Goal: Task Accomplishment & Management: Use online tool/utility

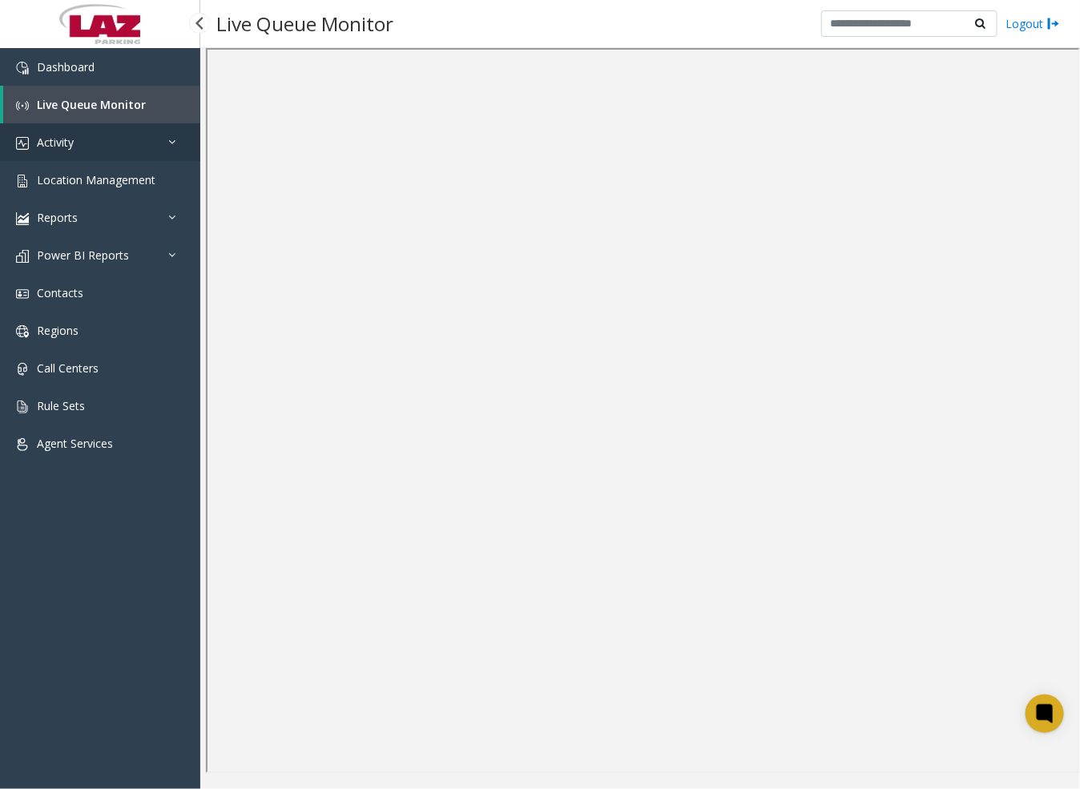
click at [87, 140] on link "Activity" at bounding box center [100, 142] width 200 height 38
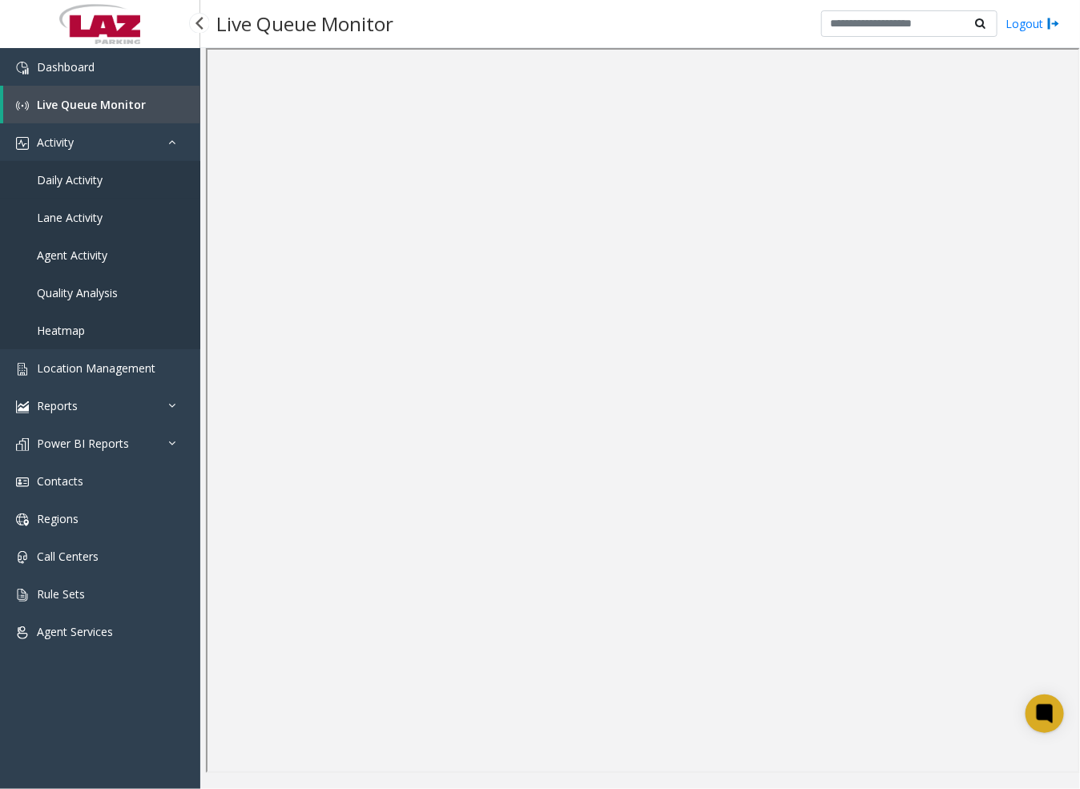
click at [107, 177] on link "Daily Activity" at bounding box center [100, 180] width 200 height 38
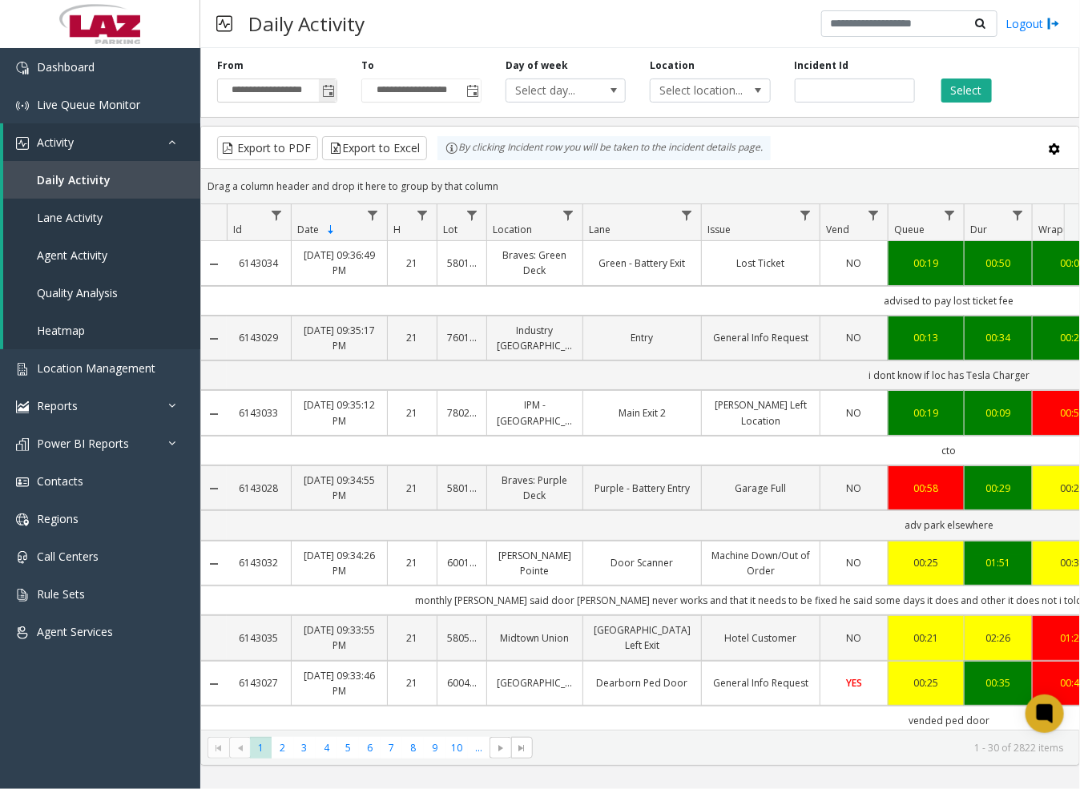
click at [334, 91] on span "Toggle popup" at bounding box center [328, 91] width 13 height 13
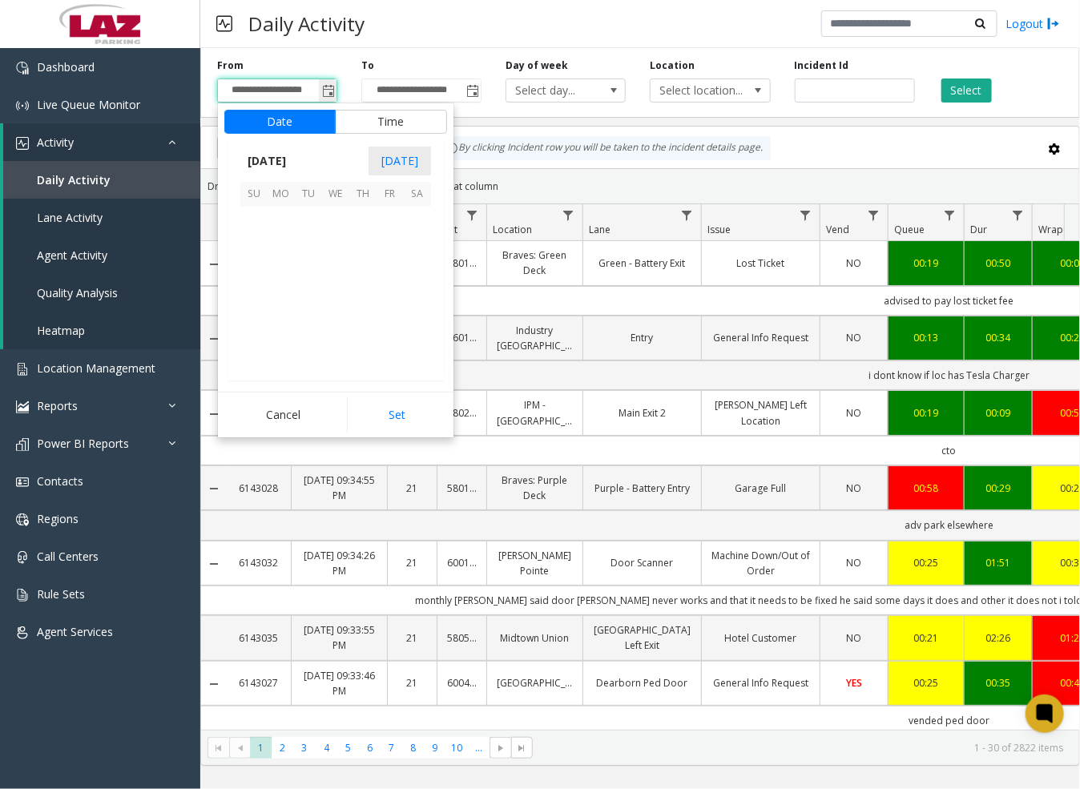
scroll to position [287647, 0]
click at [251, 277] on span "14" at bounding box center [253, 274] width 27 height 27
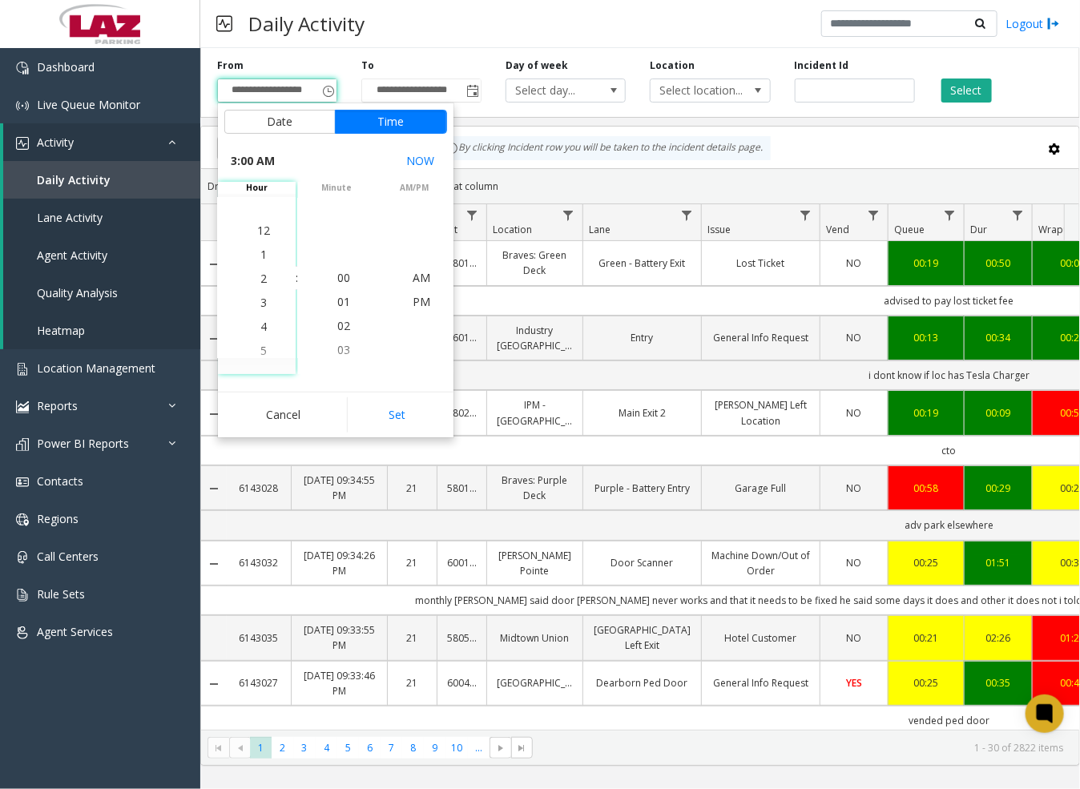
scroll to position [71, 0]
click at [260, 329] on span "5" at bounding box center [263, 326] width 6 height 15
click at [337, 329] on span "30" at bounding box center [343, 325] width 13 height 15
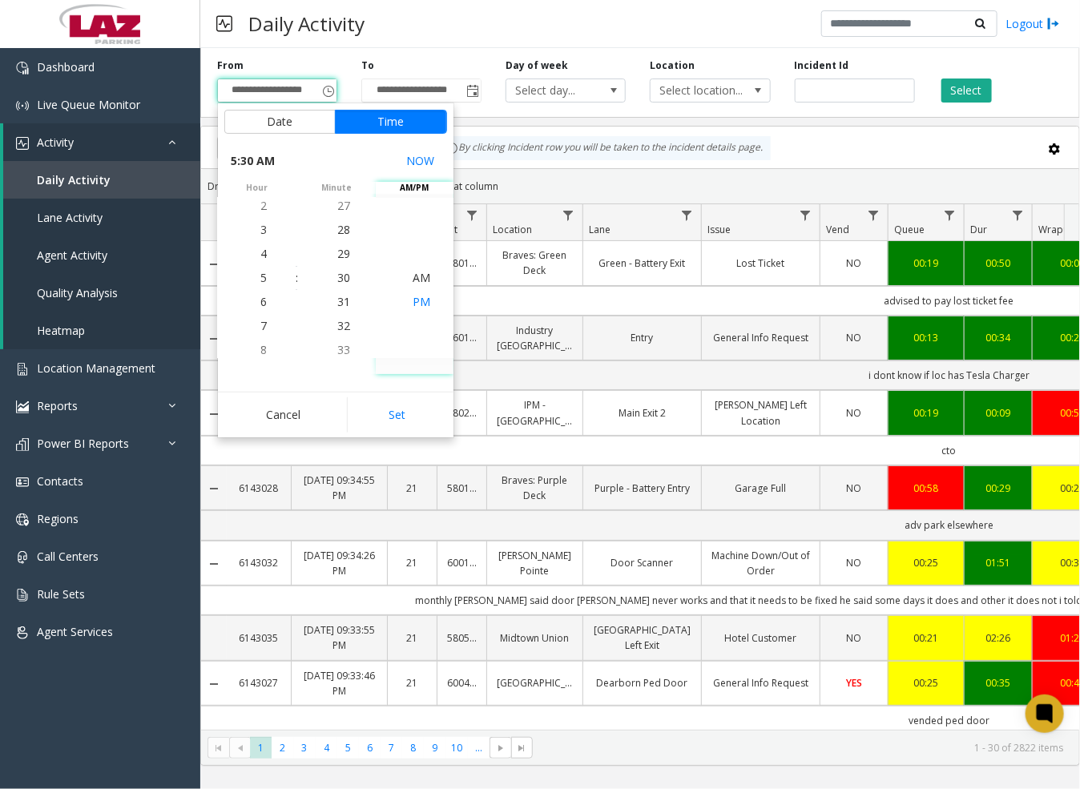
click at [421, 300] on span "PM" at bounding box center [422, 301] width 18 height 15
click at [403, 418] on button "Set" at bounding box center [397, 415] width 101 height 35
type input "**********"
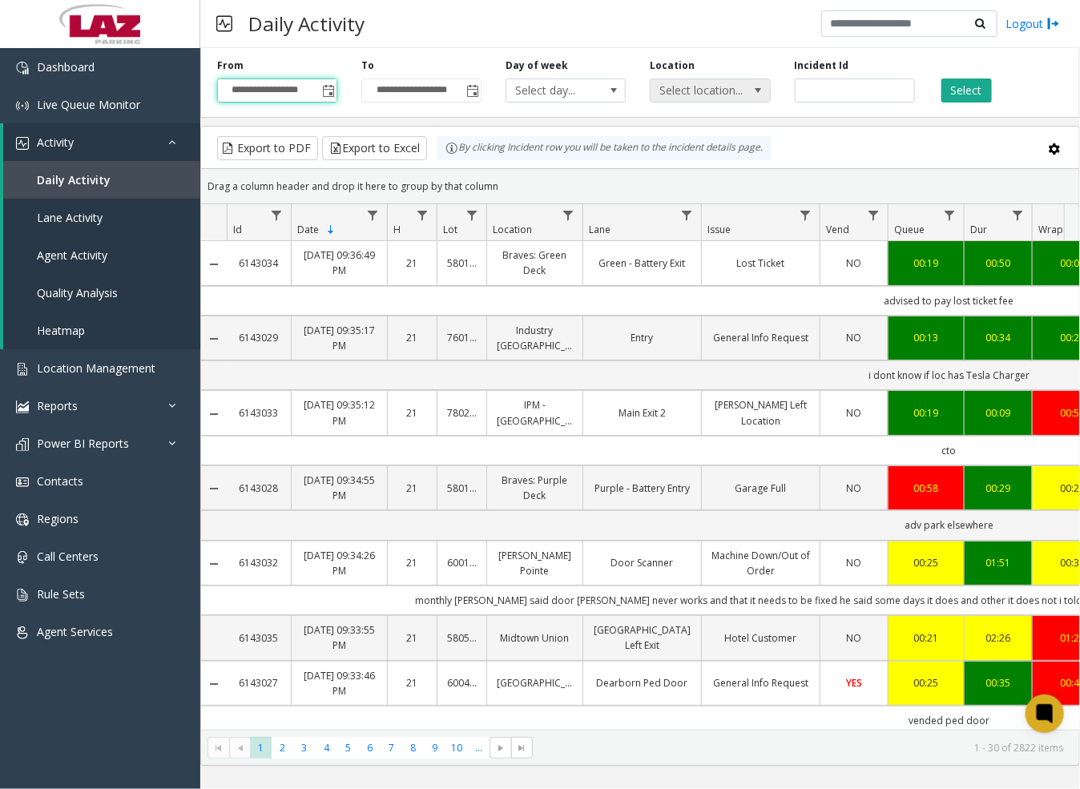
click at [737, 92] on span "Select location..." at bounding box center [698, 90] width 95 height 22
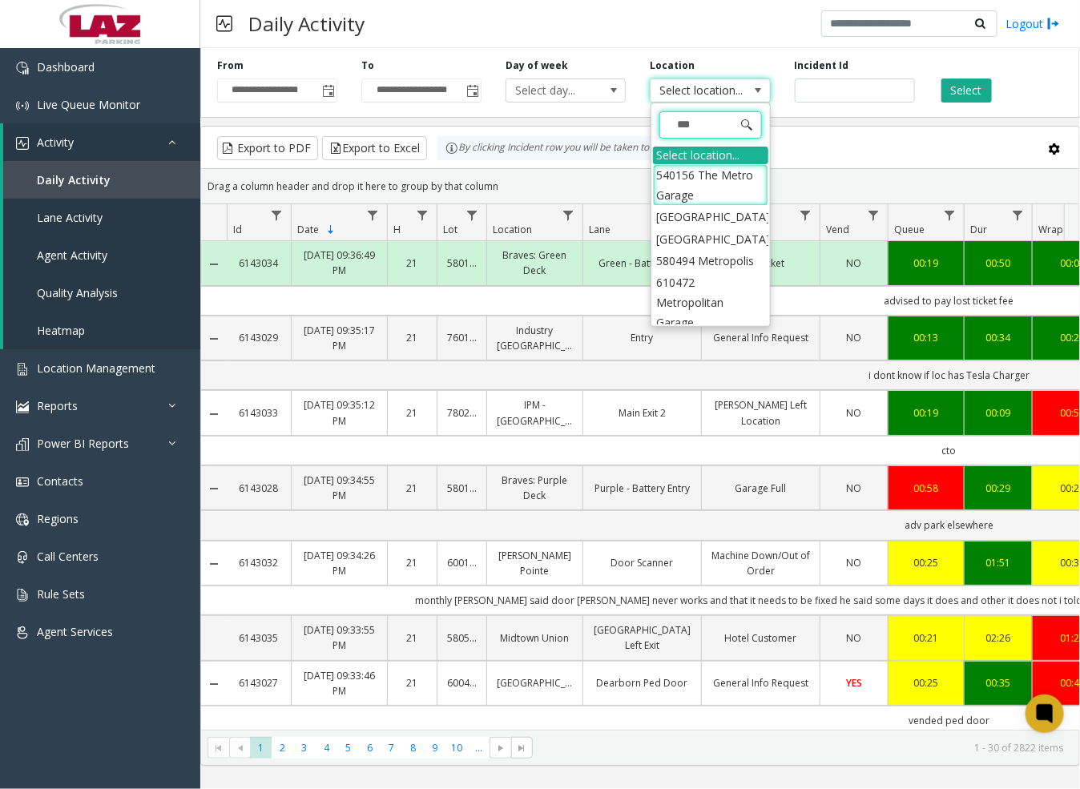
type input "****"
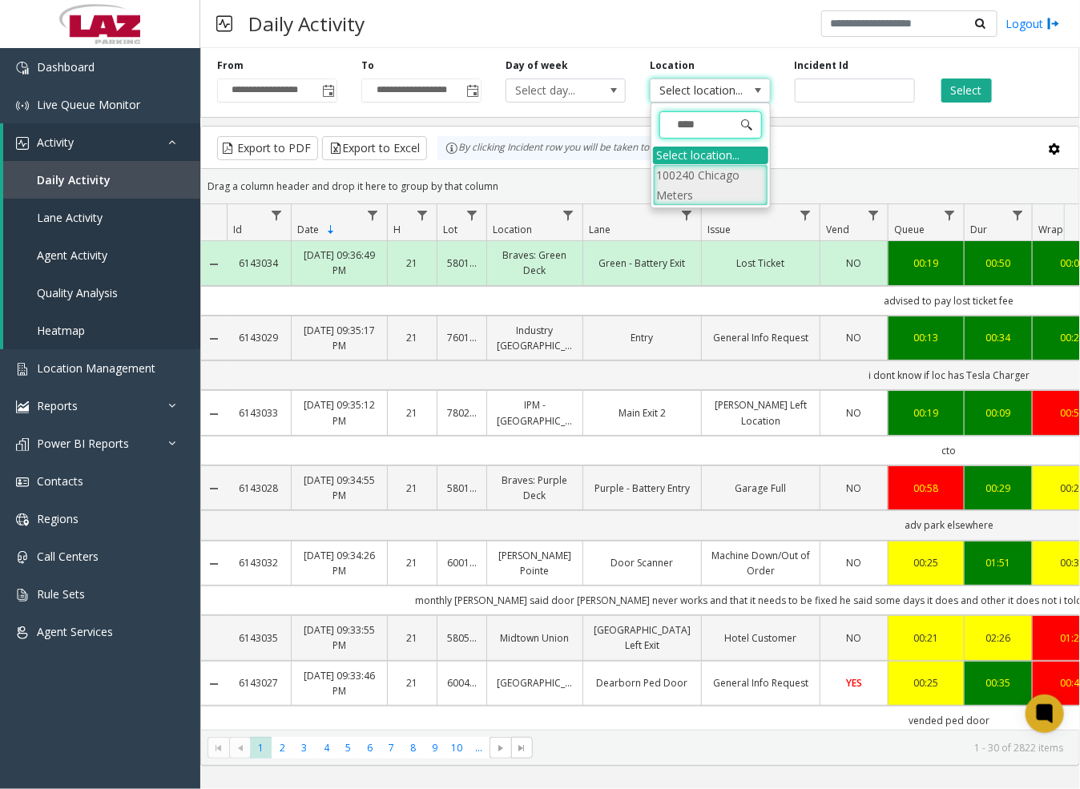
click at [674, 180] on li "100240 Chicago Meters" at bounding box center [710, 185] width 115 height 42
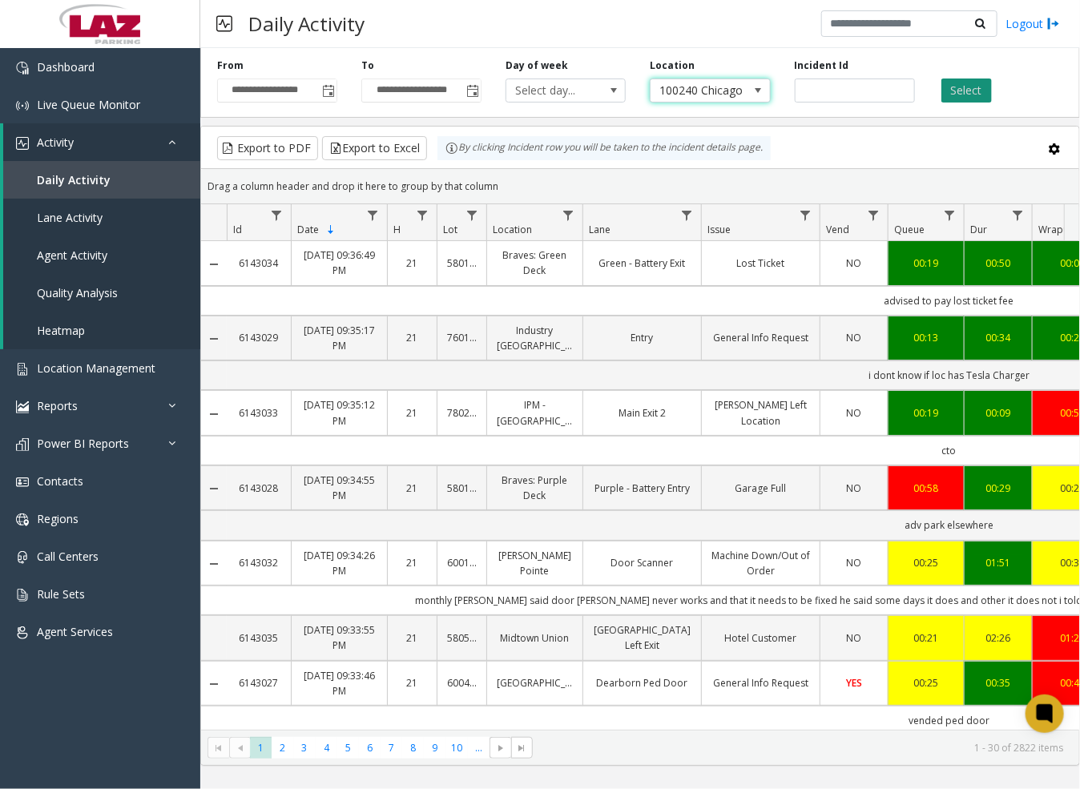
click at [958, 91] on button "Select" at bounding box center [967, 91] width 50 height 24
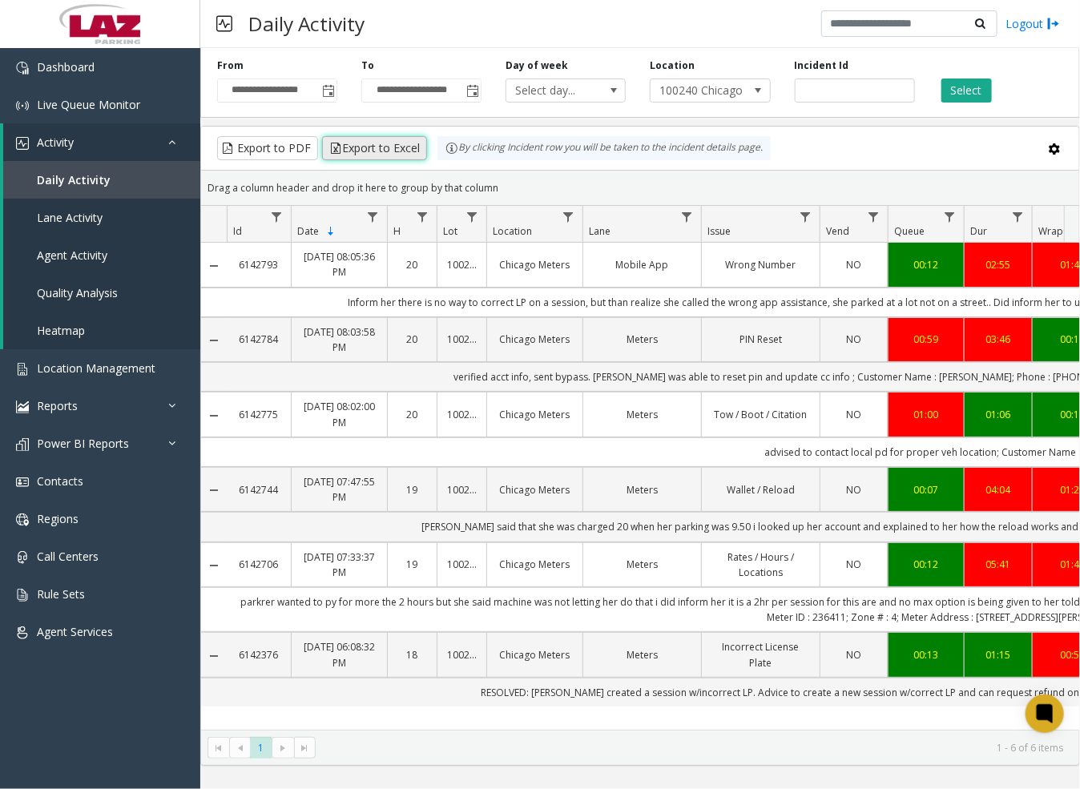
click at [391, 143] on button "Export to Excel" at bounding box center [374, 148] width 105 height 24
click at [974, 91] on button "Select" at bounding box center [967, 91] width 50 height 24
click at [82, 140] on link "Activity" at bounding box center [101, 142] width 197 height 38
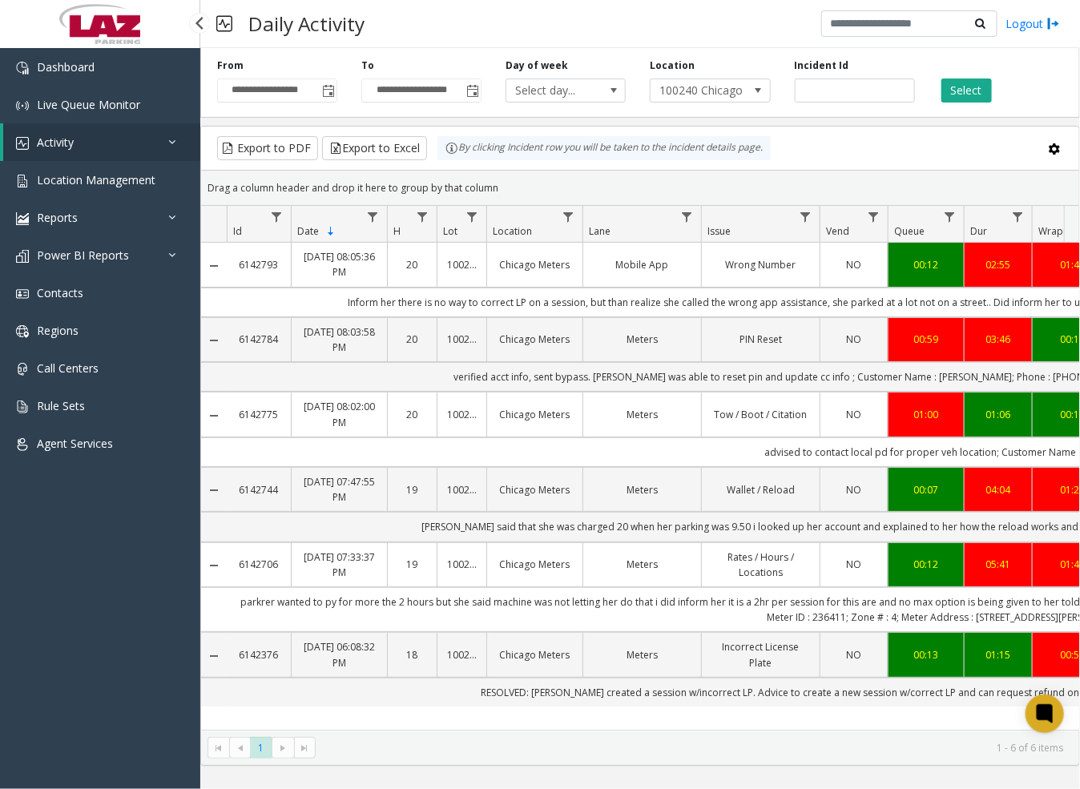
click at [59, 130] on link "Activity" at bounding box center [101, 142] width 197 height 38
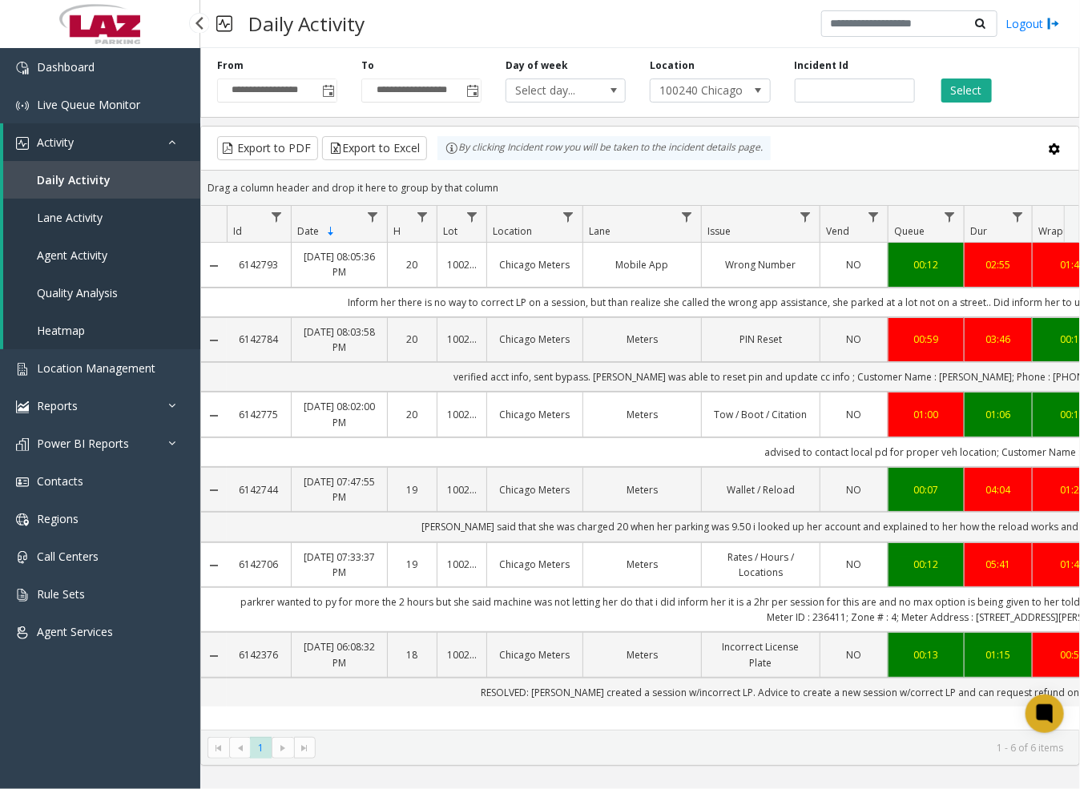
click at [83, 173] on span "Daily Activity" at bounding box center [74, 179] width 74 height 15
click at [69, 98] on span "Live Queue Monitor" at bounding box center [88, 104] width 103 height 15
